Goal: Transaction & Acquisition: Purchase product/service

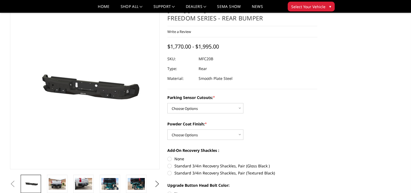
scroll to position [33, 0]
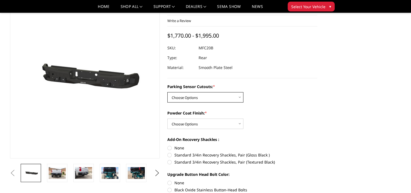
click at [216, 97] on select "Choose Options No - Without Parking Sensor Cutouts Yes - With Parking Sensor Cu…" at bounding box center [206, 97] width 76 height 10
select select "2870"
click at [168, 92] on select "Choose Options No - Without Parking Sensor Cutouts Yes - With Parking Sensor Cu…" at bounding box center [206, 97] width 76 height 10
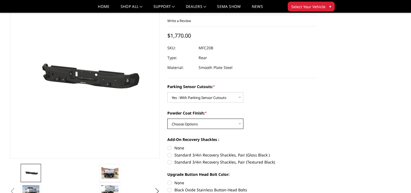
click at [216, 124] on select "Choose Options Bare Metal Texture Black Powder Coat" at bounding box center [206, 123] width 76 height 10
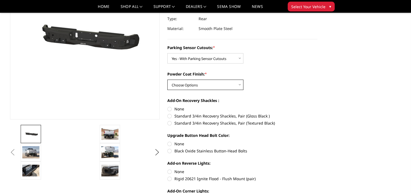
scroll to position [76, 0]
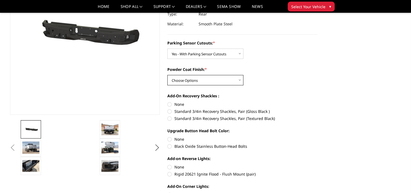
click at [241, 80] on select "Choose Options Bare Metal Texture Black Powder Coat" at bounding box center [206, 80] width 76 height 10
select select "2872"
click at [168, 75] on select "Choose Options Bare Metal Texture Black Powder Coat" at bounding box center [206, 80] width 76 height 10
click at [168, 175] on label "Rigid 20621 Ignite Flood - Flush Mount (pair)" at bounding box center [243, 174] width 150 height 6
click at [318, 164] on input "Rigid 20621 Ignite Flood - Flush Mount (pair)" at bounding box center [318, 164] width 0 height 0
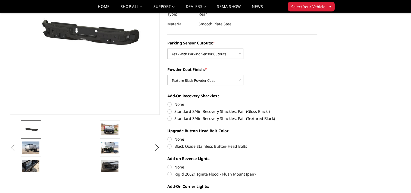
radio input "true"
click at [168, 164] on input "None" at bounding box center [168, 164] width 0 height 0
radio input "true"
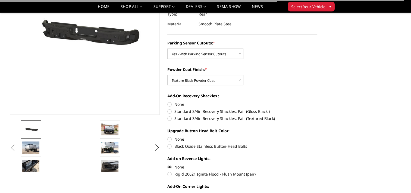
click at [318, 164] on input "Rigid 20621 Ignite Flood - Flush Mount (pair)" at bounding box center [318, 164] width 0 height 0
radio input "true"
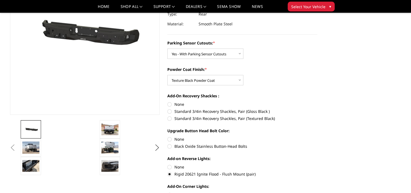
click at [310, 143] on div "Upgrade Button Head Bolt Color: None Black Oxide Stainless Button-Head Bolts" at bounding box center [243, 138] width 150 height 20
drag, startPoint x: 310, startPoint y: 143, endPoint x: 298, endPoint y: 153, distance: 15.8
click at [298, 153] on div "Parking Sensor Cutouts: * Choose Options No - Without Parking Sensor Cutouts Ye…" at bounding box center [243, 125] width 150 height 170
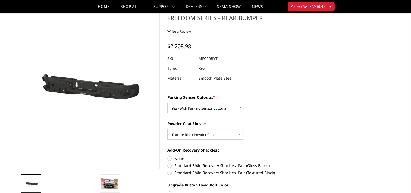
scroll to position [22, 0]
